Goal: Task Accomplishment & Management: Use online tool/utility

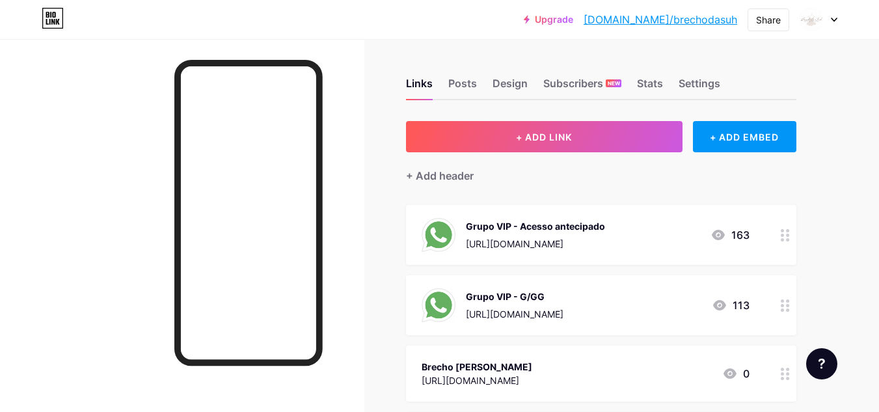
click at [605, 237] on div "https://chat.whatsapp.com/FwtrKTKTegI2tVhAFipeLb" at bounding box center [535, 244] width 139 height 14
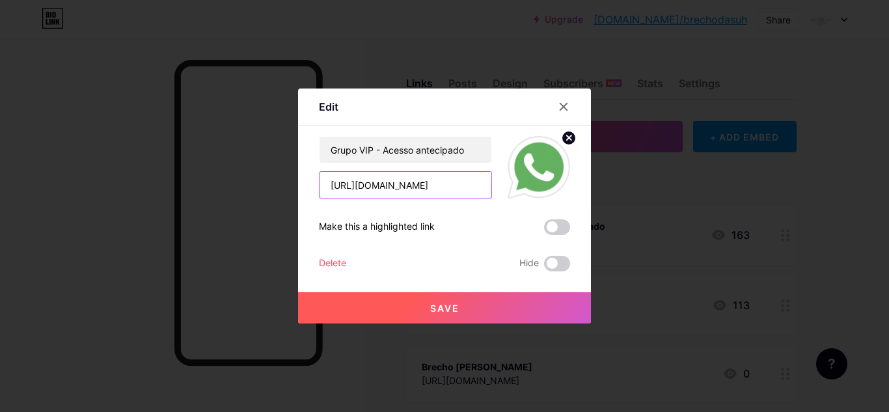
click at [445, 184] on input "https://chat.whatsapp.com/FwtrKTKTegI2tVhAFipeLb" at bounding box center [405, 185] width 172 height 26
click at [448, 188] on input "https://chat.whatsapp.com/FwtrKTKTegI2tVhAFipeLb" at bounding box center [405, 185] width 172 height 26
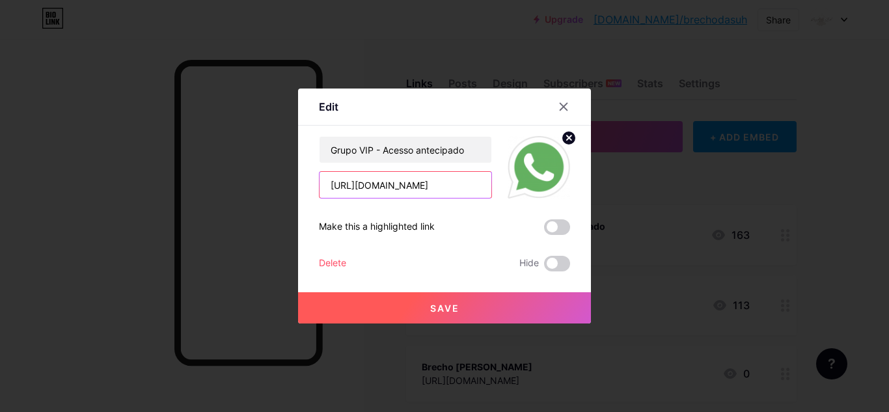
paste input "JVH9WvxeEXk2cZpRCjgied"
type input "[URL][DOMAIN_NAME]"
click at [437, 311] on span "Save" at bounding box center [444, 308] width 29 height 11
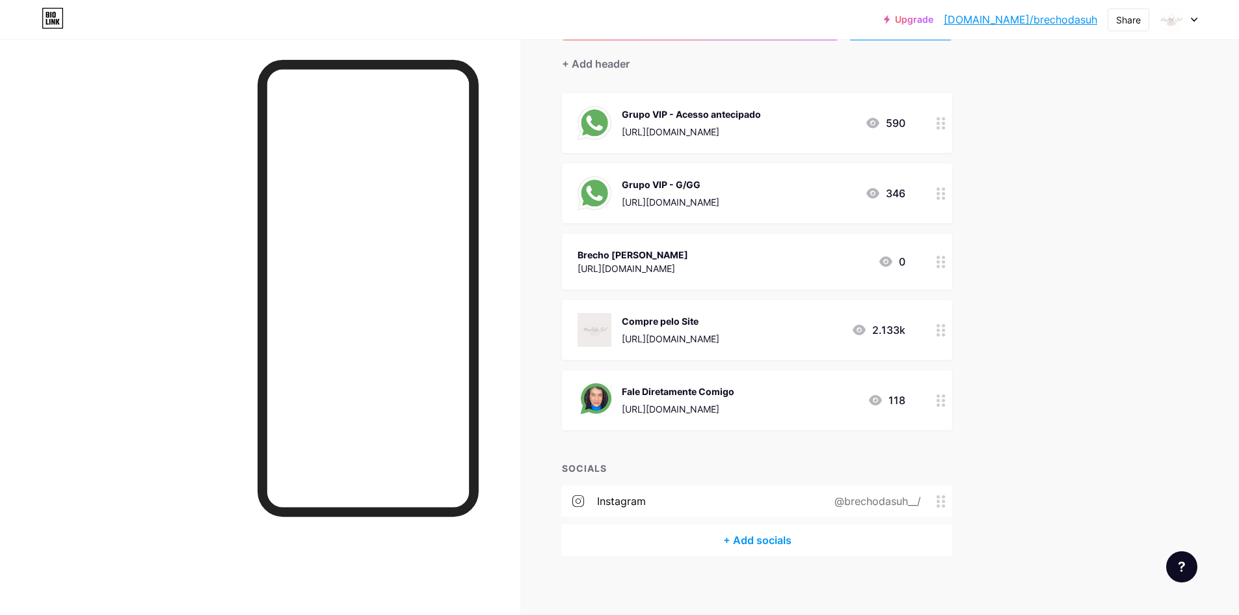
scroll to position [117, 0]
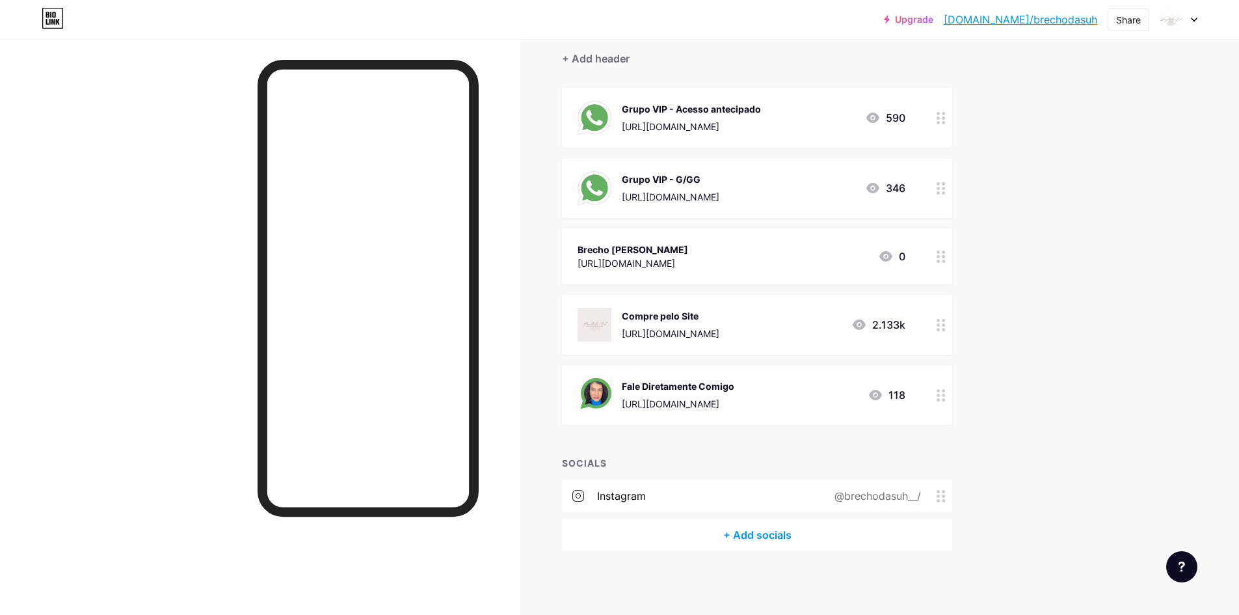
click at [866, 328] on icon at bounding box center [859, 324] width 13 height 10
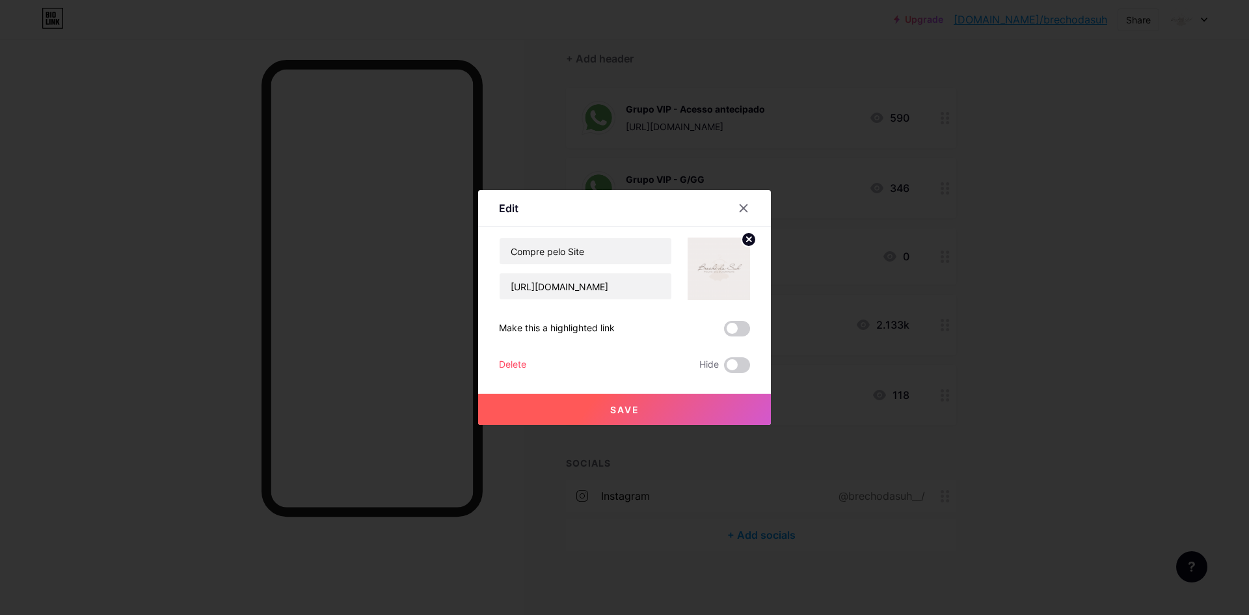
click at [867, 328] on div at bounding box center [624, 307] width 1249 height 615
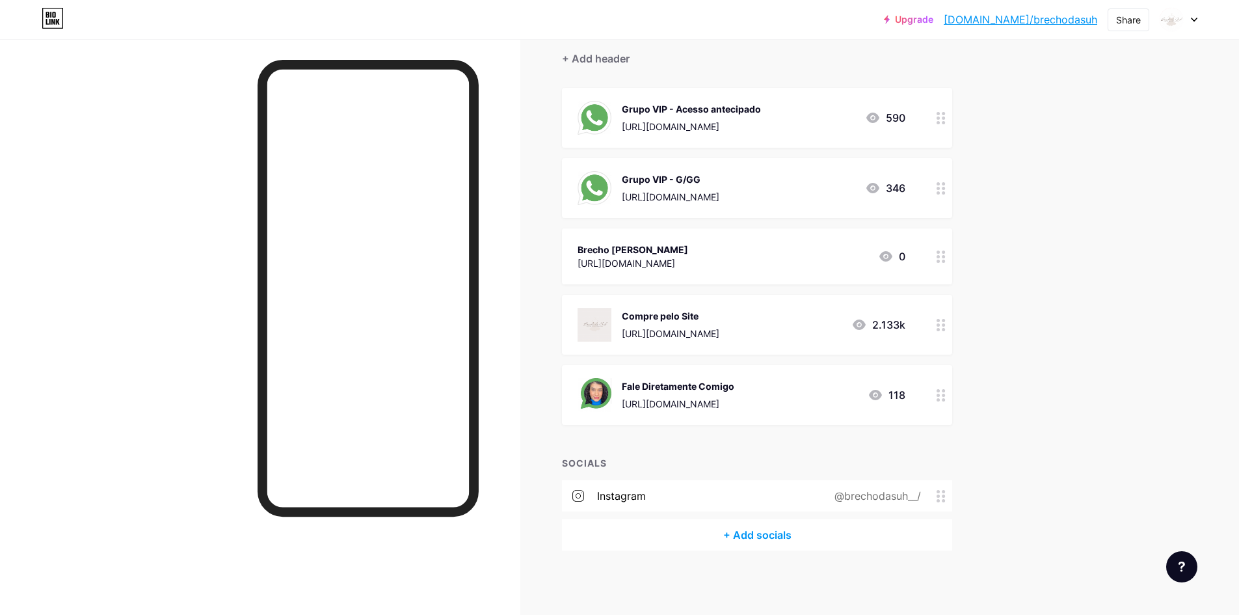
scroll to position [0, 0]
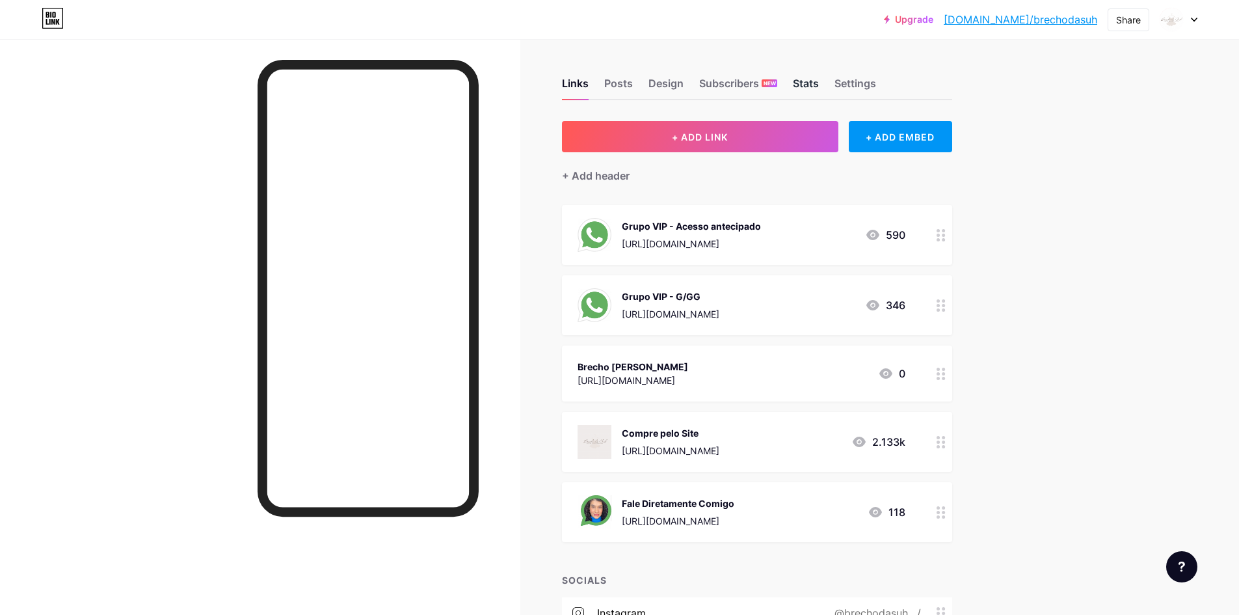
click at [817, 87] on div "Stats" at bounding box center [806, 86] width 26 height 23
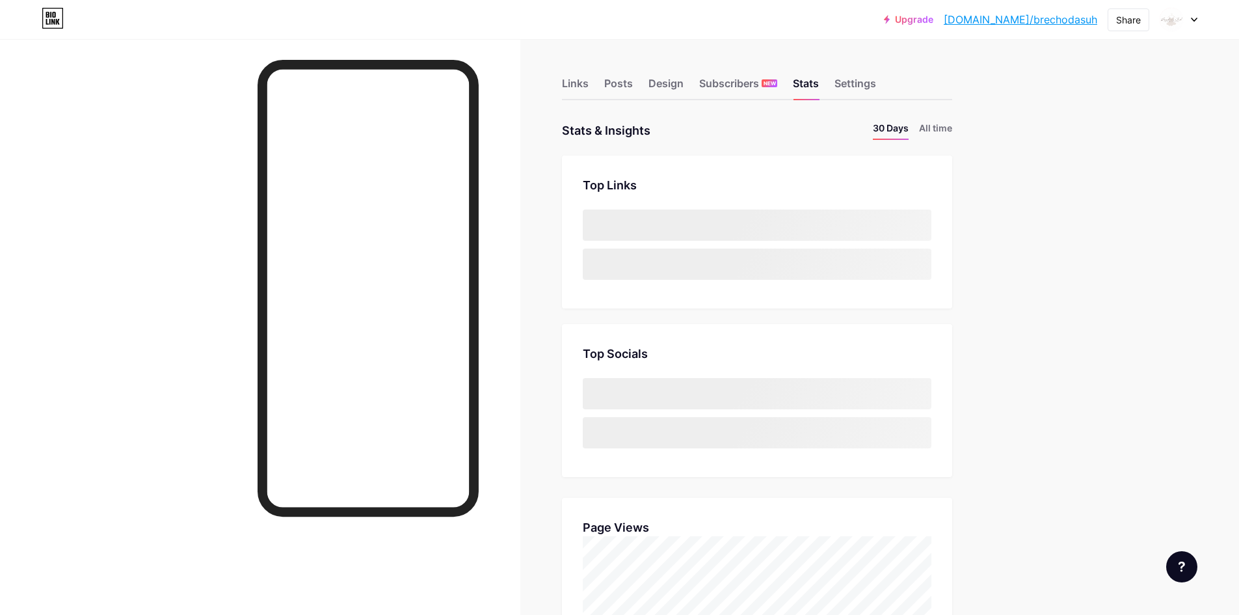
scroll to position [615, 1239]
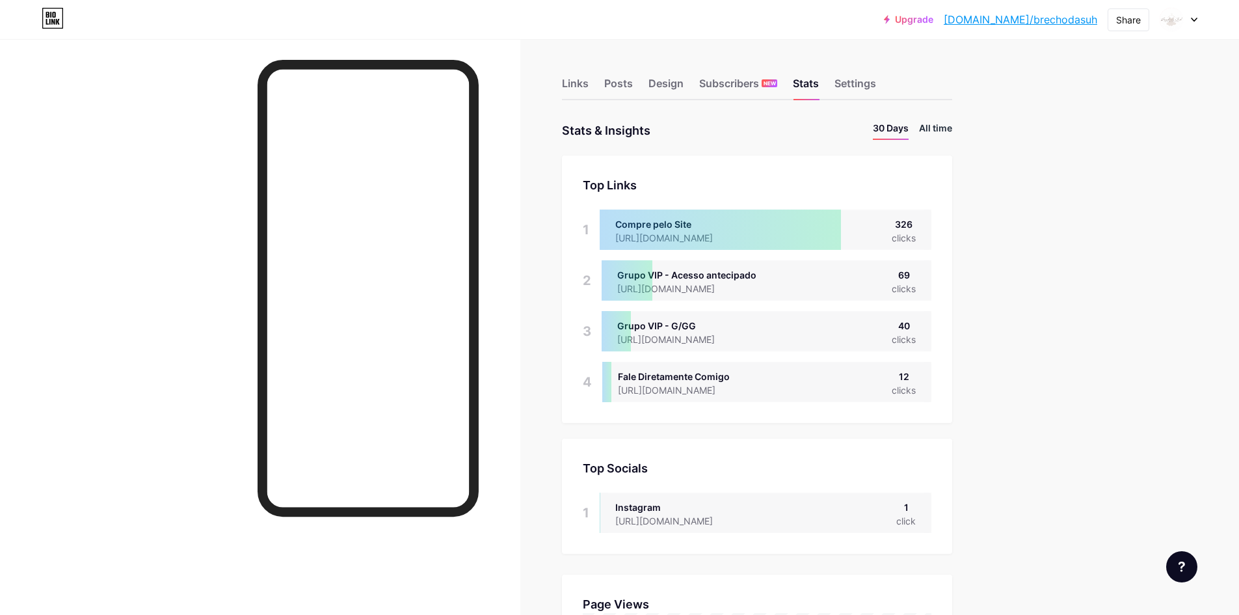
click at [878, 129] on li "All time" at bounding box center [935, 130] width 33 height 19
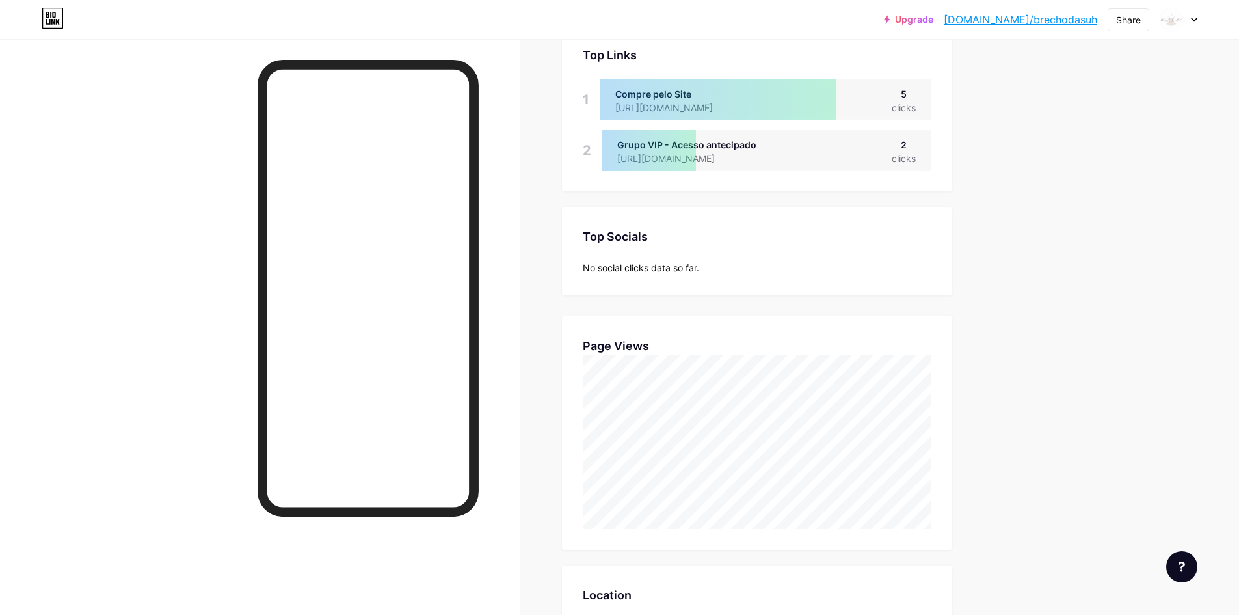
scroll to position [65, 0]
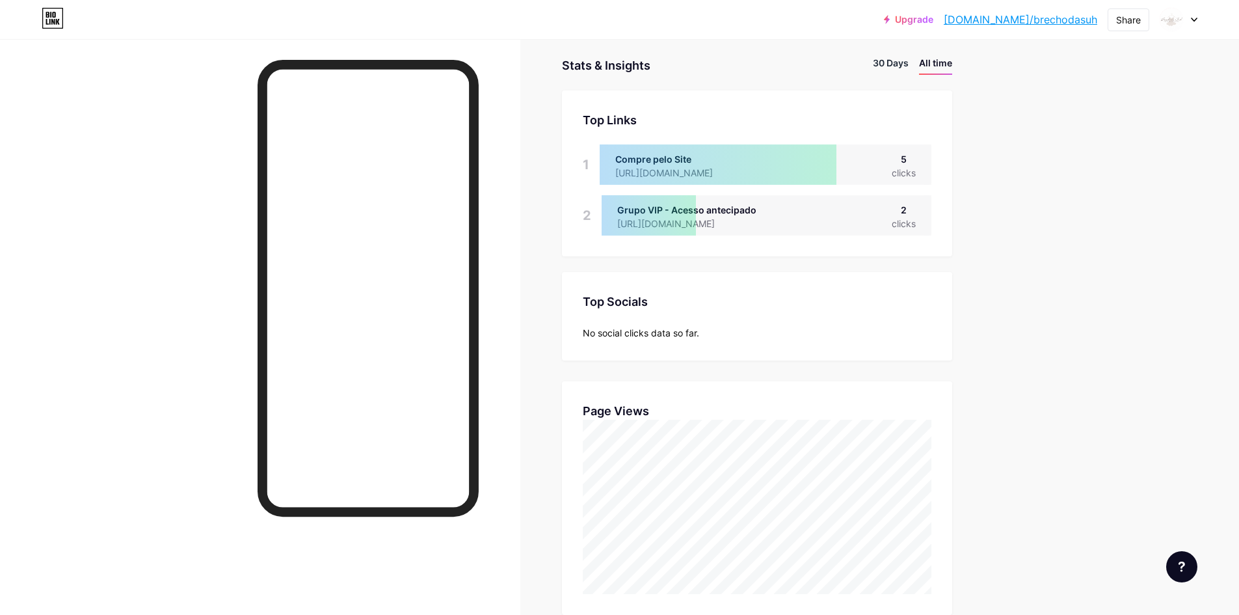
click at [878, 68] on li "30 Days" at bounding box center [891, 65] width 36 height 19
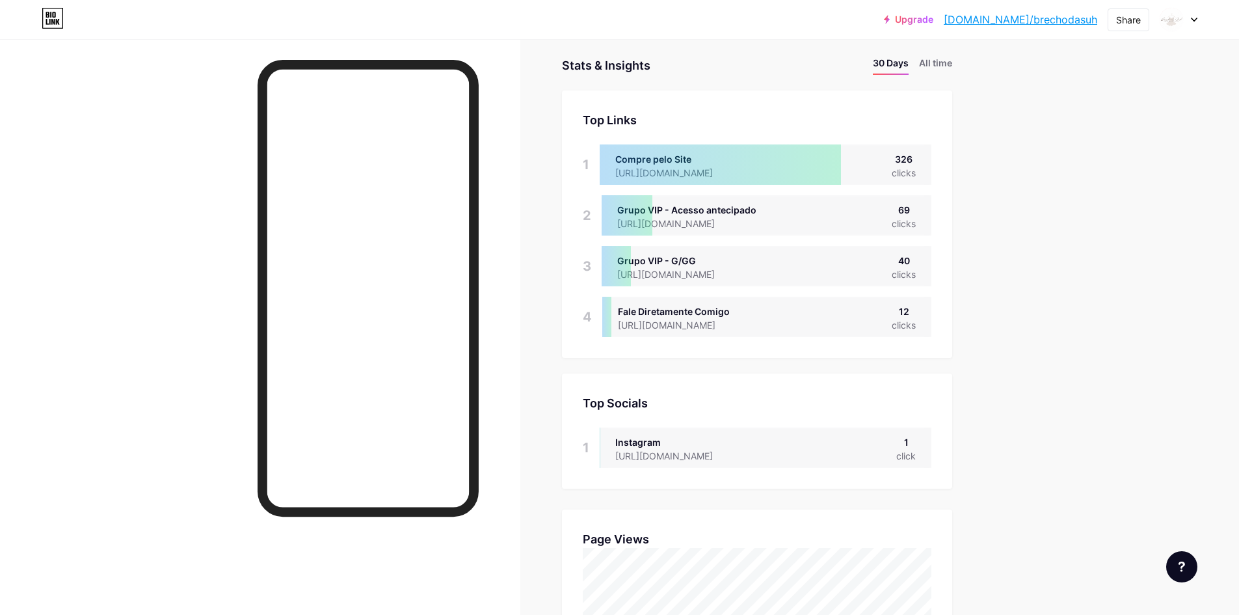
scroll to position [615, 1239]
drag, startPoint x: 756, startPoint y: 178, endPoint x: 628, endPoint y: 168, distance: 128.6
click at [628, 168] on div at bounding box center [720, 164] width 241 height 40
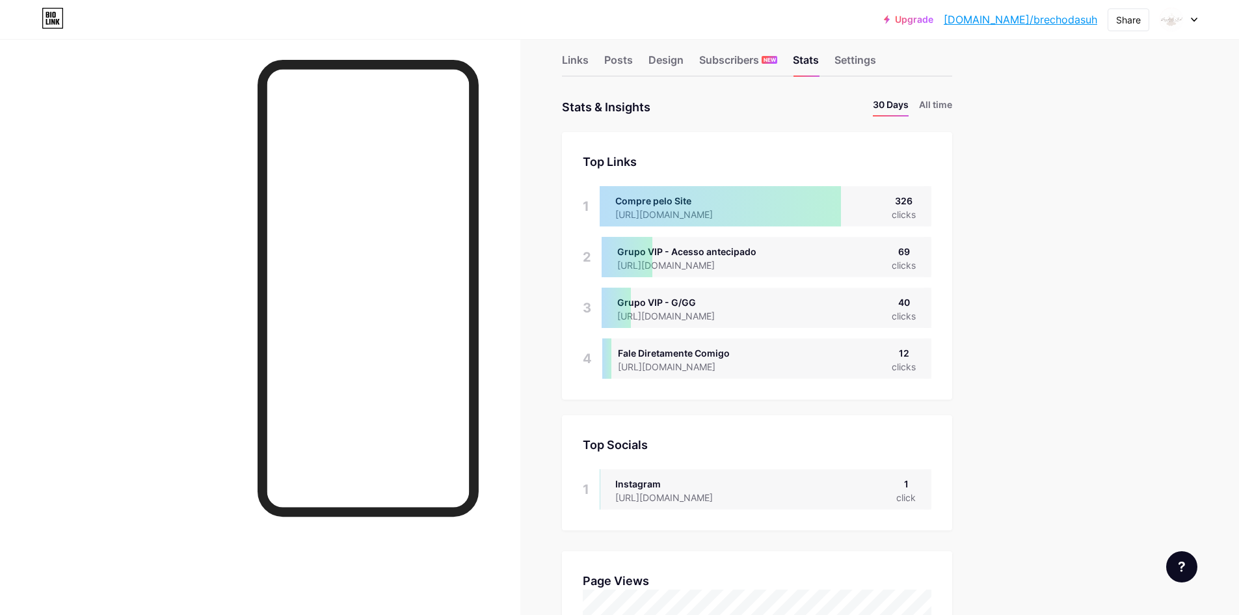
scroll to position [0, 0]
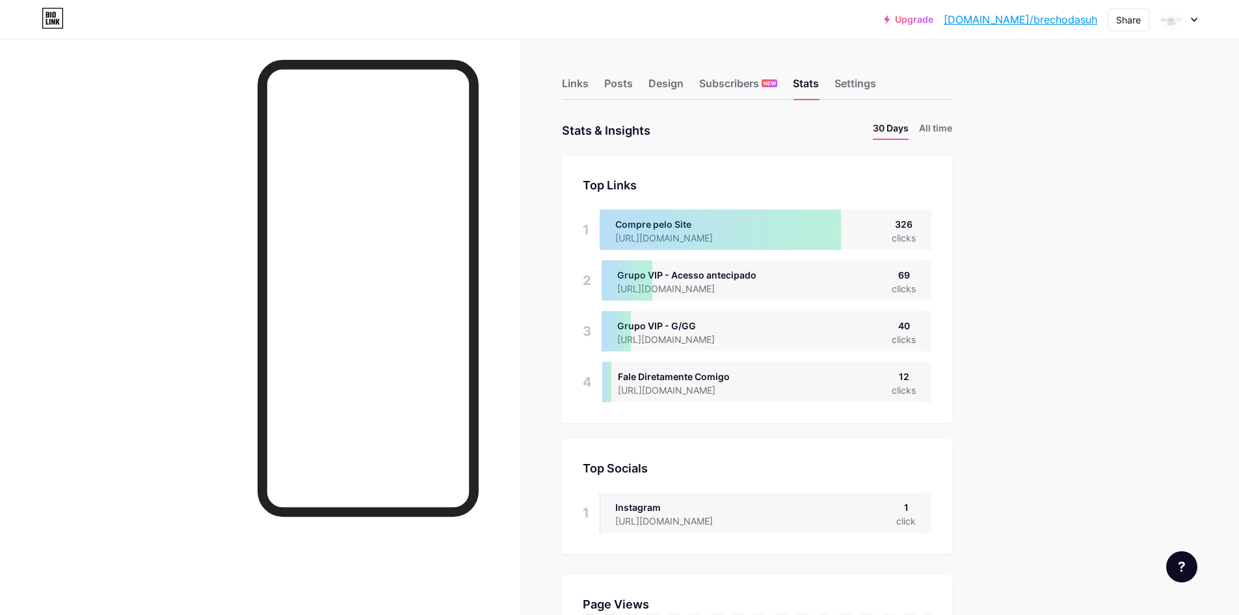
drag, startPoint x: 725, startPoint y: 390, endPoint x: 639, endPoint y: 222, distance: 188.9
click at [639, 222] on div "Top Links Links 1 Compre pelo Site https://brechodasuh.com.br/ 326 clicks 2 Gru…" at bounding box center [757, 289] width 390 height 267
drag, startPoint x: 647, startPoint y: 274, endPoint x: 735, endPoint y: 270, distance: 87.3
click at [735, 270] on div "Grupo VIP - Acesso antecipado https://chat.whatsapp.com/JVH9WvxeEXk2cZpRCjgied …" at bounding box center [767, 280] width 330 height 40
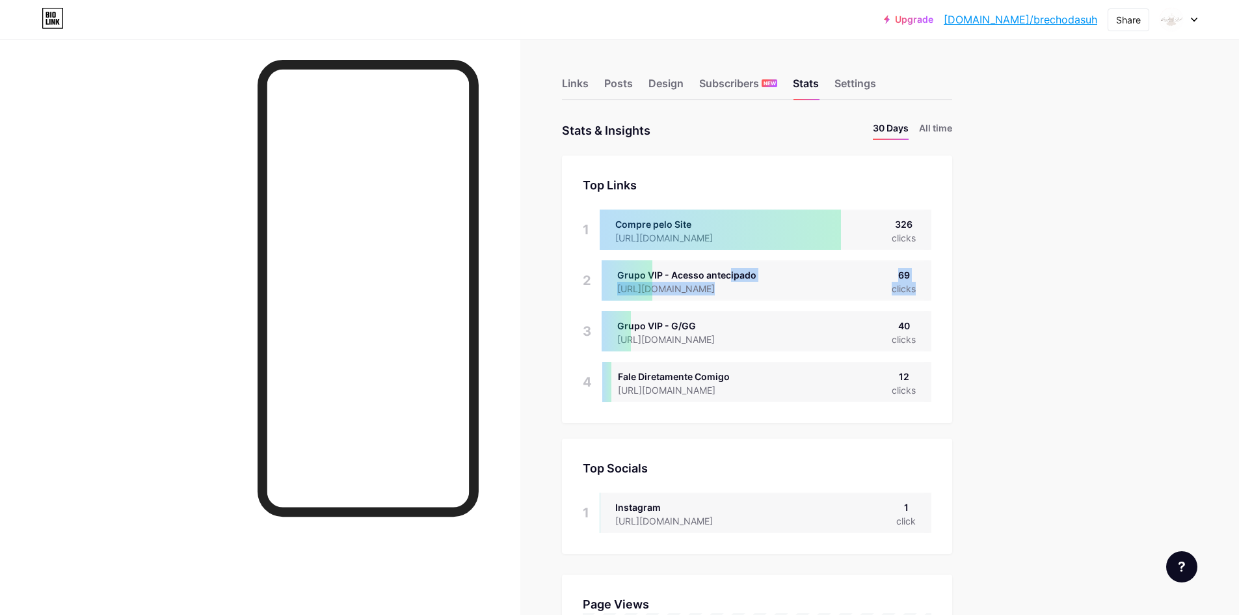
click at [735, 270] on div "Grupo VIP - Acesso antecipado" at bounding box center [686, 275] width 139 height 14
click at [573, 85] on div "Links" at bounding box center [575, 86] width 27 height 23
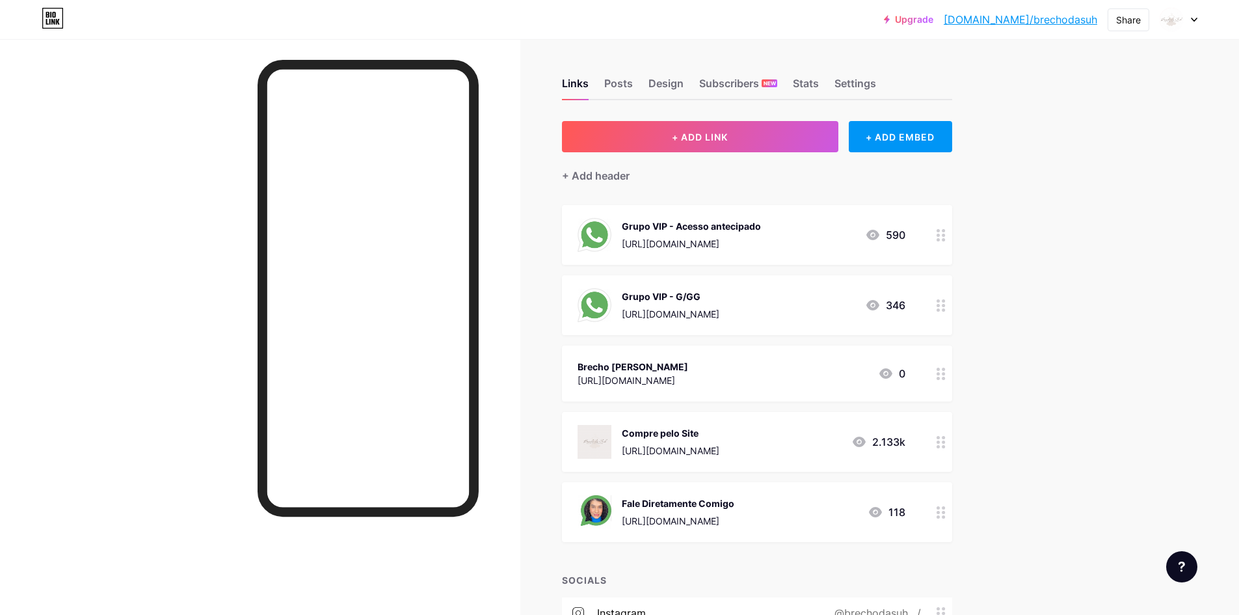
click at [878, 28] on div "Upgrade bio.link/brecho... bio.link/brechodasuh" at bounding box center [990, 19] width 213 height 23
click at [878, 27] on div "Upgrade bio.link/brecho... bio.link/brechodasuh" at bounding box center [990, 19] width 213 height 23
click at [878, 23] on link "Upgrade" at bounding box center [908, 19] width 49 height 10
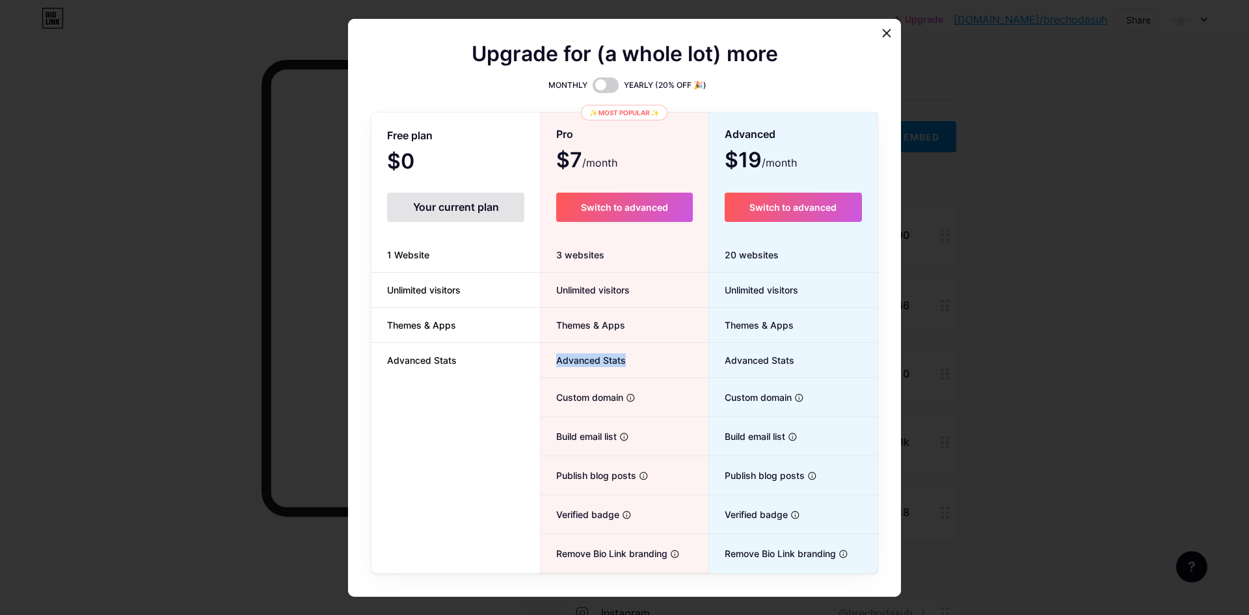
drag, startPoint x: 629, startPoint y: 361, endPoint x: 540, endPoint y: 360, distance: 88.5
click at [541, 360] on li "Advanced Stats" at bounding box center [624, 360] width 167 height 35
drag, startPoint x: 474, startPoint y: 366, endPoint x: 424, endPoint y: 367, distance: 50.8
click at [424, 367] on li "Advanced Stats" at bounding box center [456, 360] width 169 height 34
click at [878, 262] on div at bounding box center [624, 307] width 1249 height 615
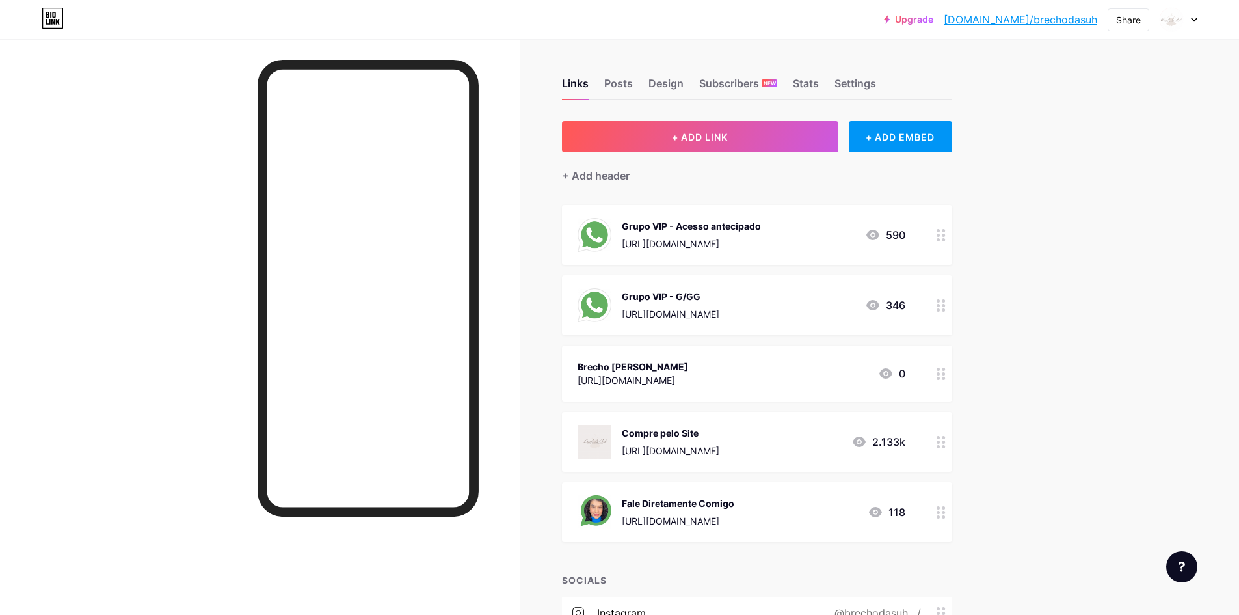
click at [61, 21] on icon at bounding box center [53, 18] width 22 height 21
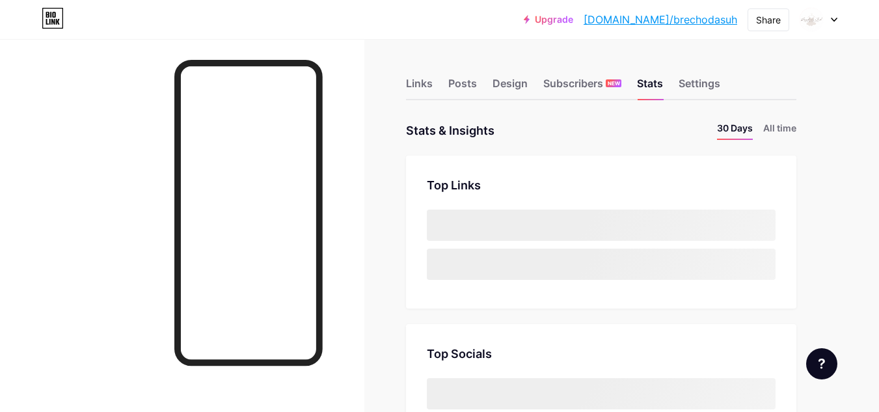
click at [435, 77] on div "Links Posts Design Subscribers NEW Stats Settings" at bounding box center [601, 78] width 390 height 46
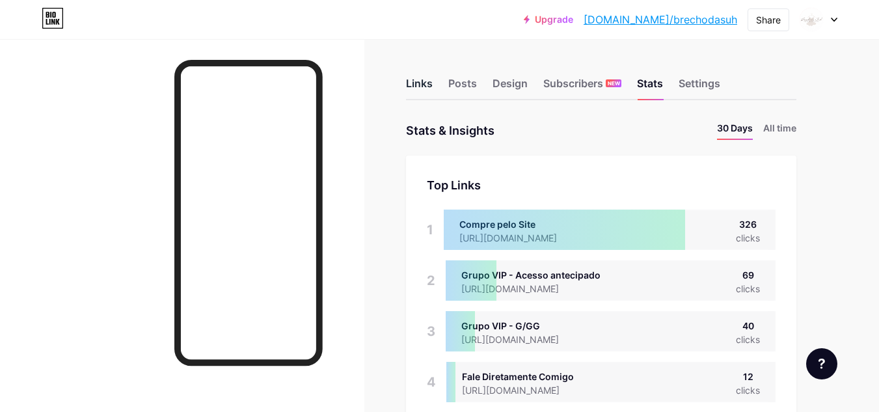
click at [431, 81] on div "Links" at bounding box center [419, 86] width 27 height 23
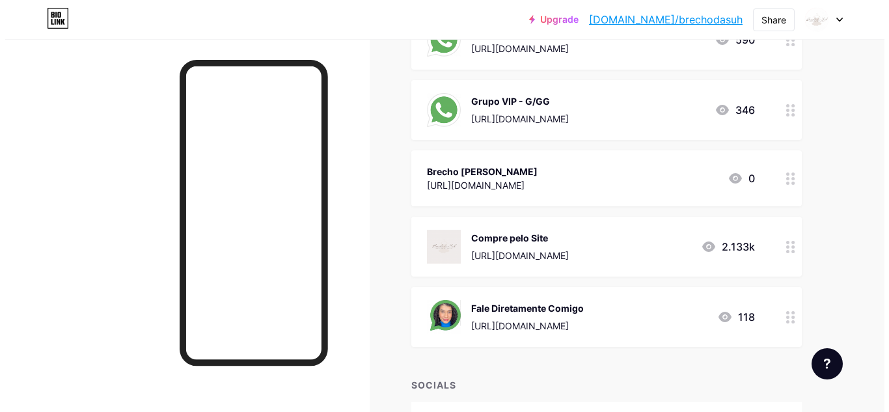
scroll to position [65, 0]
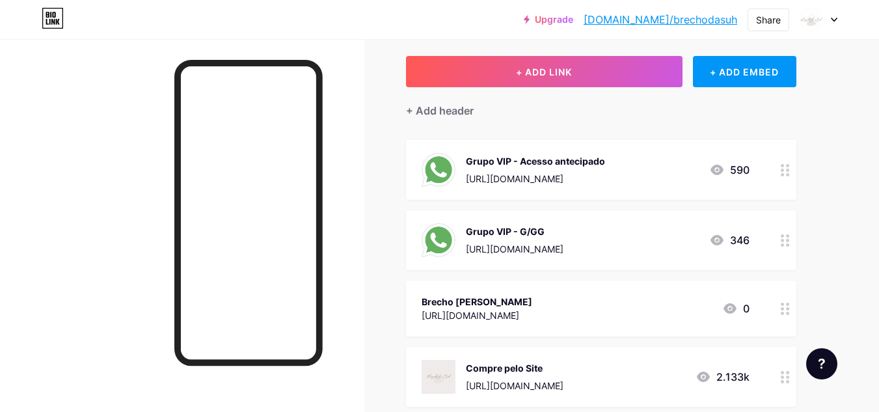
click at [548, 174] on div "[URL][DOMAIN_NAME]" at bounding box center [535, 179] width 139 height 14
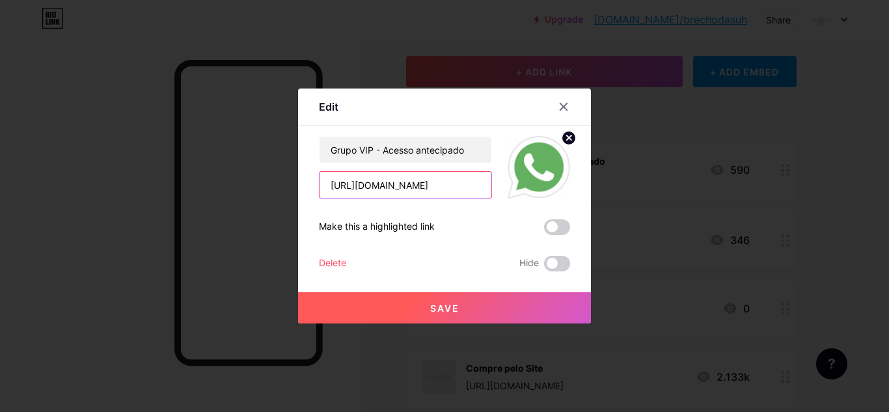
click at [414, 196] on input "[URL][DOMAIN_NAME]" at bounding box center [405, 185] width 172 height 26
click at [407, 179] on input "[URL][DOMAIN_NAME]" at bounding box center [405, 185] width 172 height 26
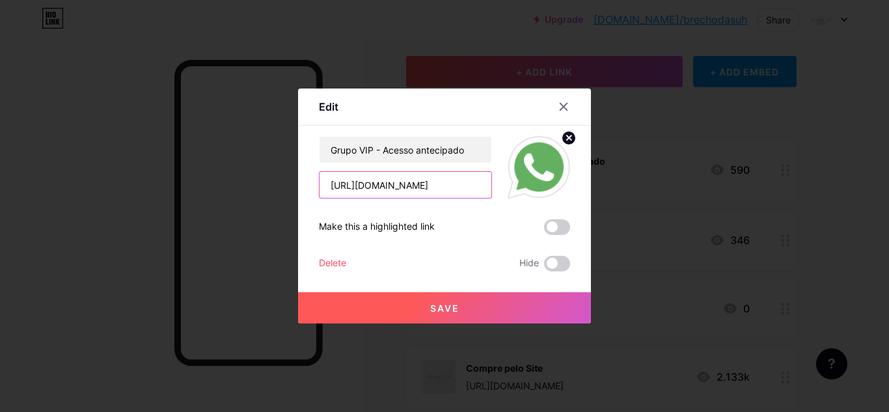
drag, startPoint x: 425, startPoint y: 186, endPoint x: 517, endPoint y: 187, distance: 92.4
click at [517, 187] on div "Grupo VIP - Acesso antecipado https://chat.whatsapp.com/JVH9WvxeEXk2cZpRCjgied" at bounding box center [444, 167] width 251 height 62
click at [463, 302] on button "Save" at bounding box center [444, 307] width 293 height 31
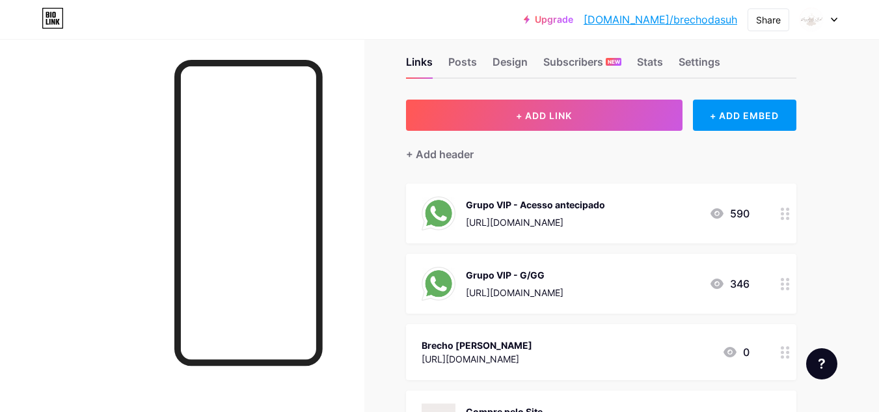
scroll to position [0, 0]
